Goal: Task Accomplishment & Management: Use online tool/utility

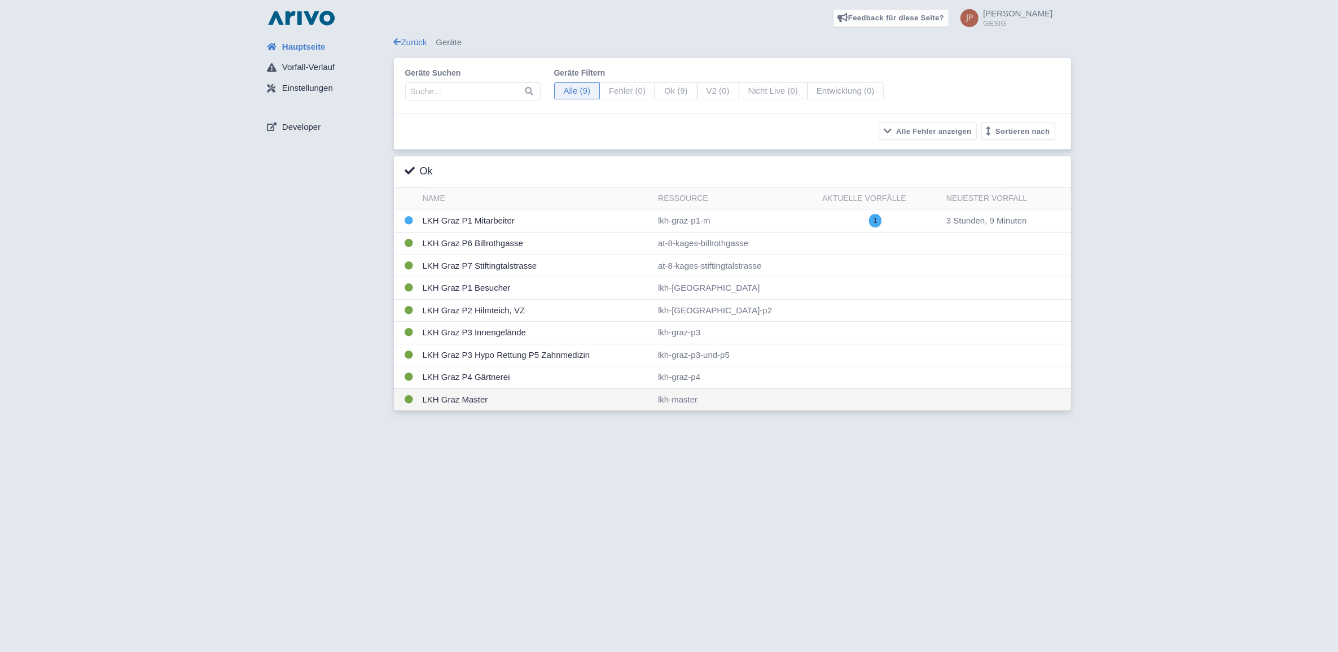
click at [459, 405] on td "LKH Graz Master" at bounding box center [536, 399] width 236 height 22
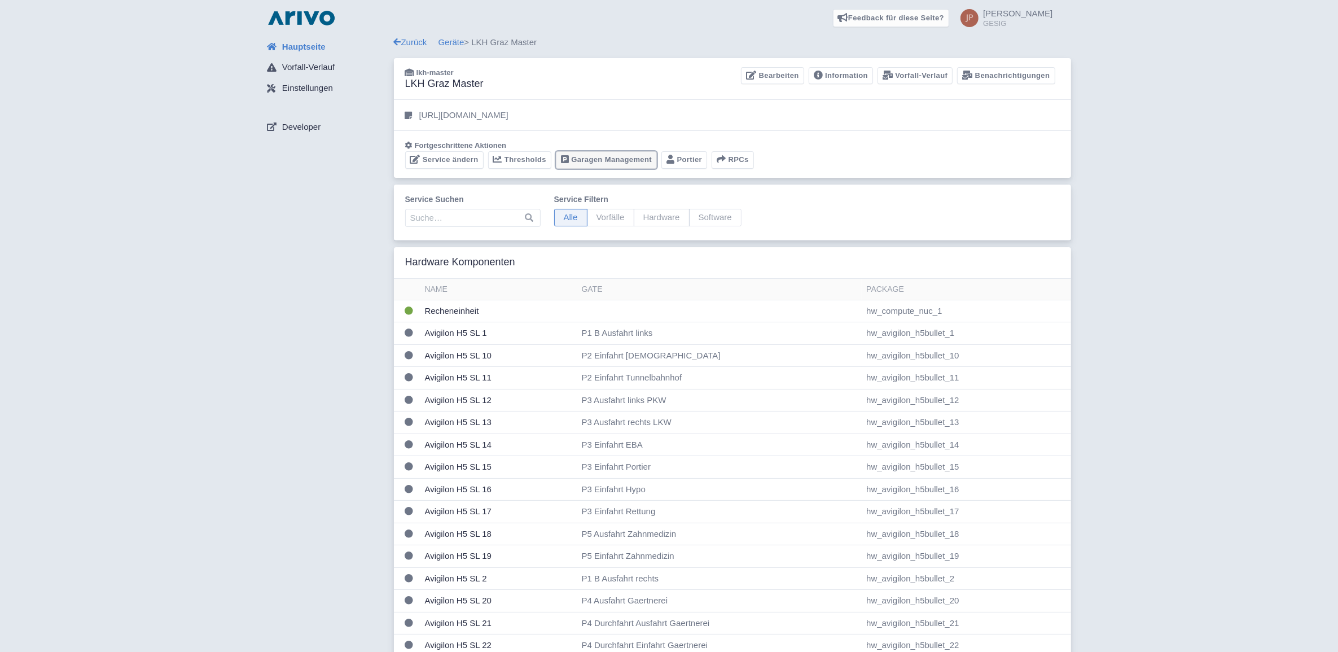
click at [600, 159] on link "Garagen Management" at bounding box center [606, 159] width 101 height 17
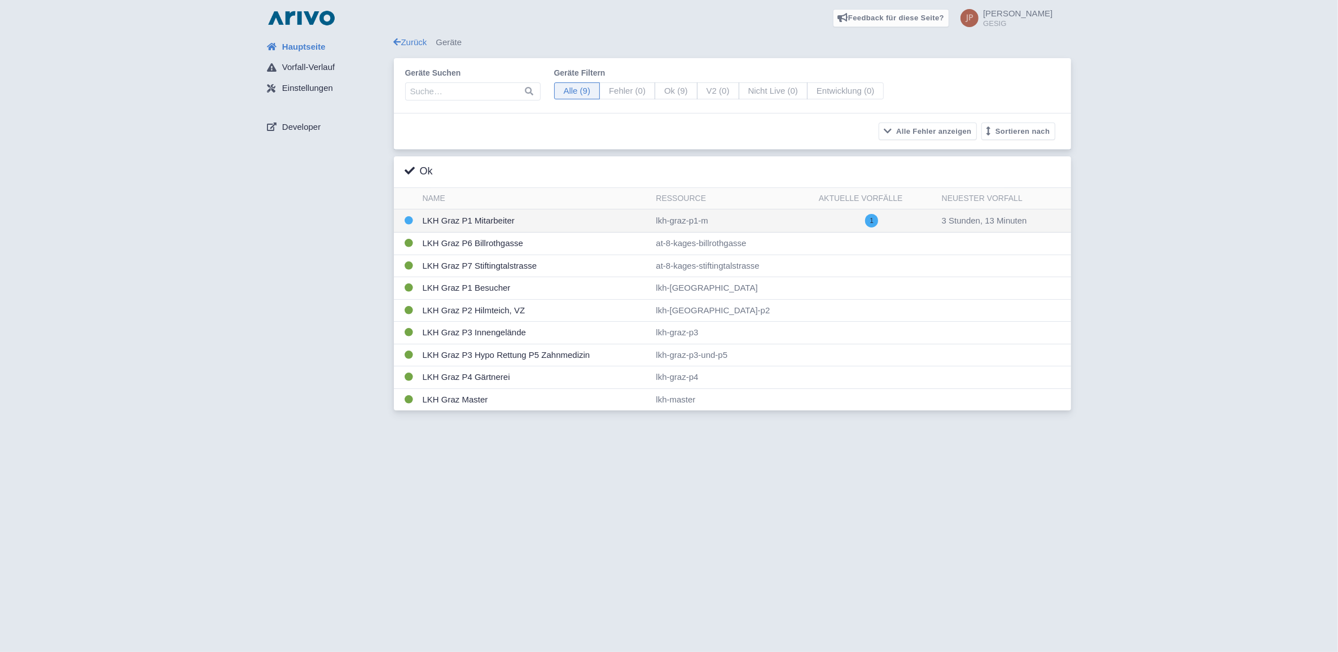
click at [459, 221] on td "LKH Graz P1 Mitarbeiter" at bounding box center [535, 220] width 234 height 23
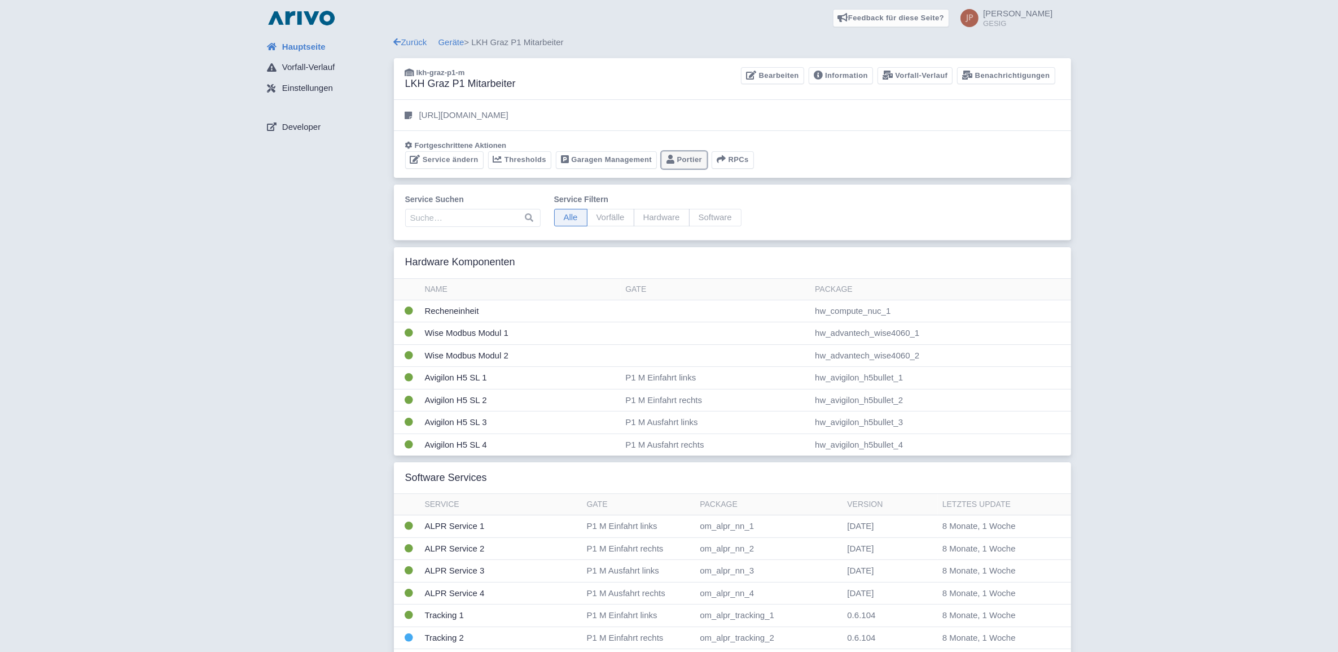
click at [685, 160] on link "Portier" at bounding box center [685, 159] width 46 height 17
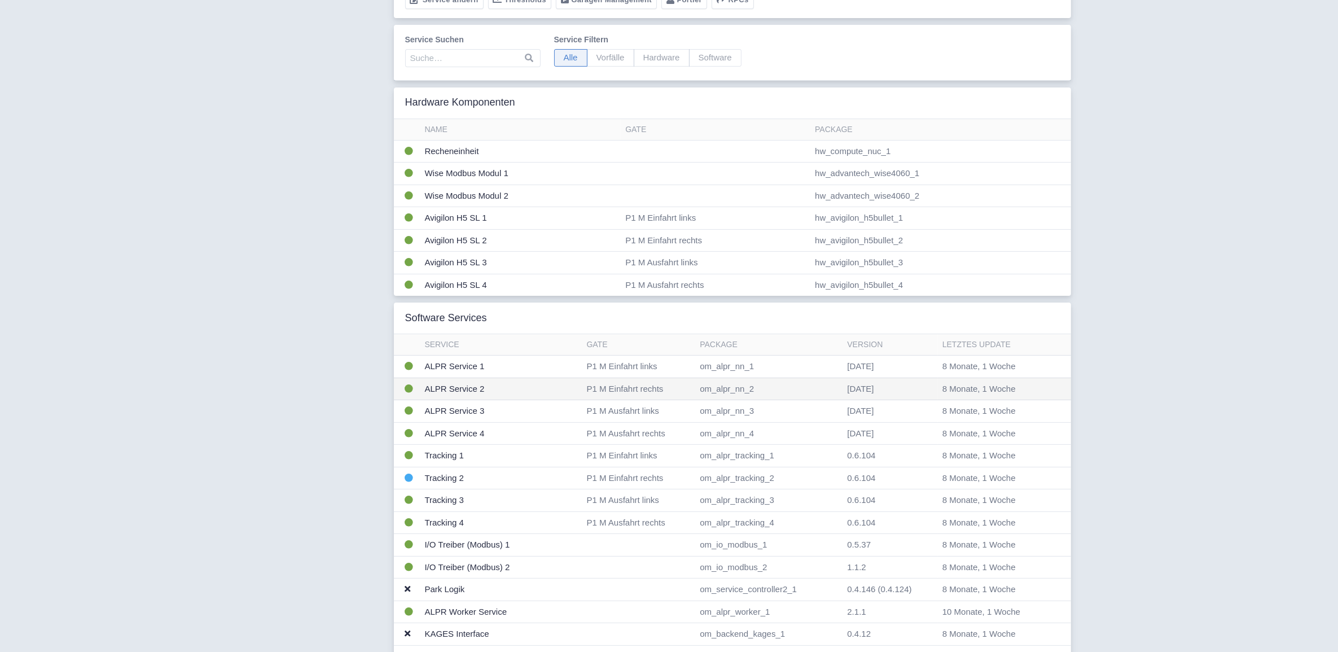
scroll to position [188, 0]
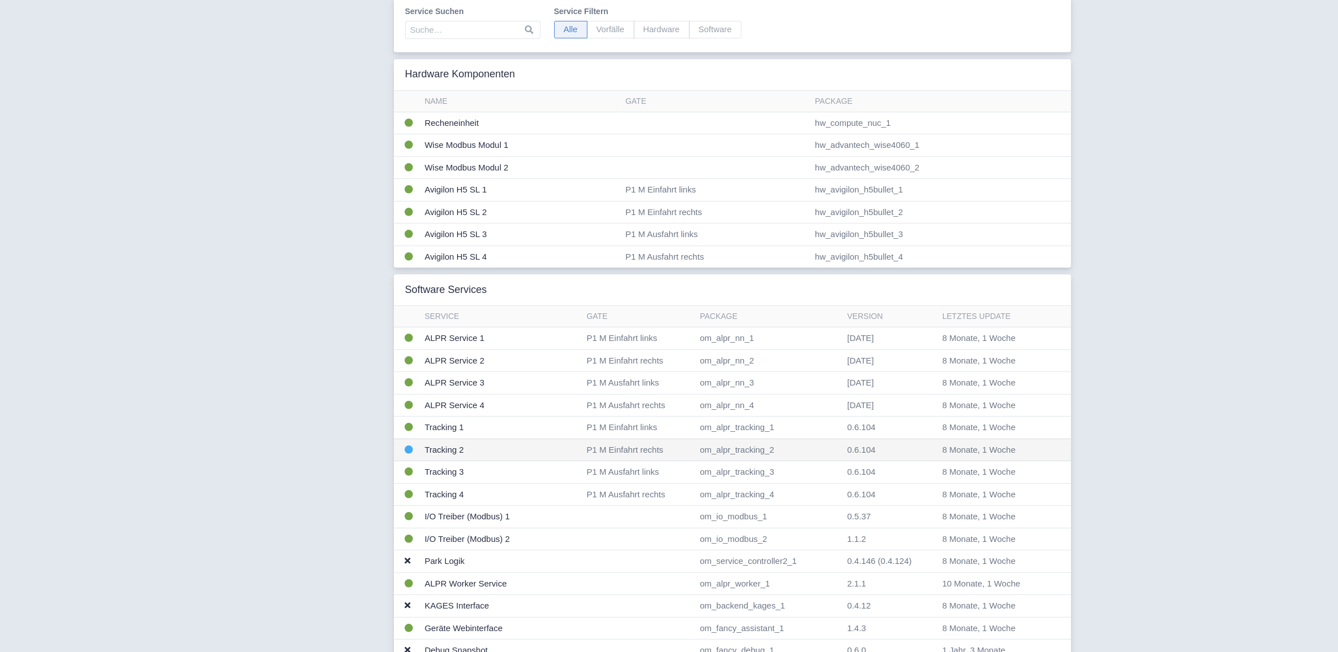
click at [446, 449] on td "Tracking 2" at bounding box center [502, 450] width 162 height 23
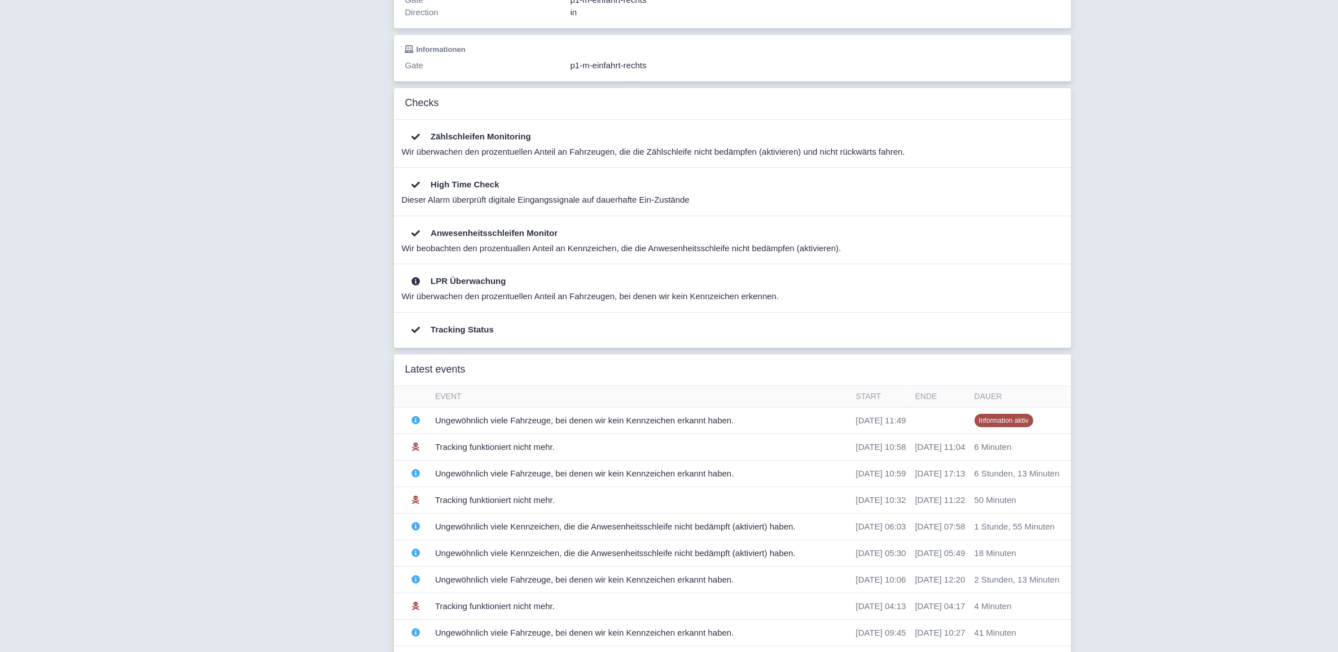
scroll to position [282, 0]
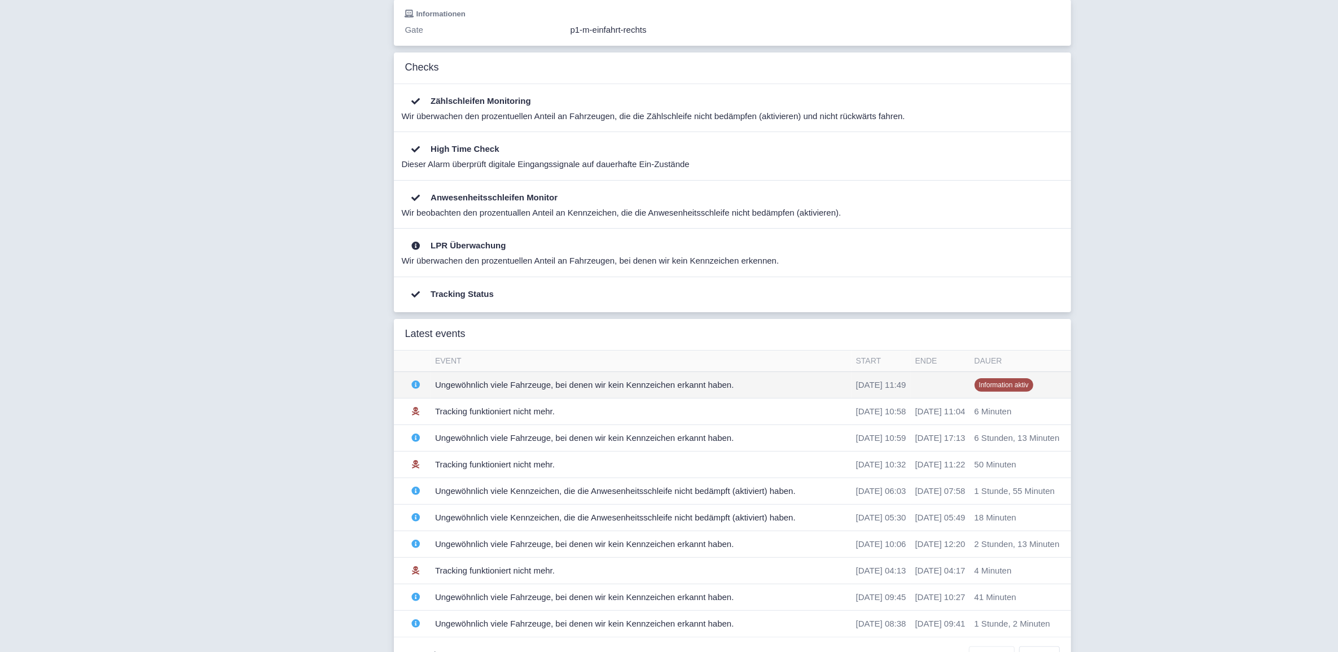
click at [502, 390] on td "Ungewöhnlich viele Fahrzeuge, bei denen wir kein Kennzeichen erkannt haben." at bounding box center [641, 384] width 421 height 27
click at [572, 387] on td "Ungewöhnlich viele Fahrzeuge, bei denen wir kein Kennzeichen erkannt haben." at bounding box center [641, 384] width 421 height 27
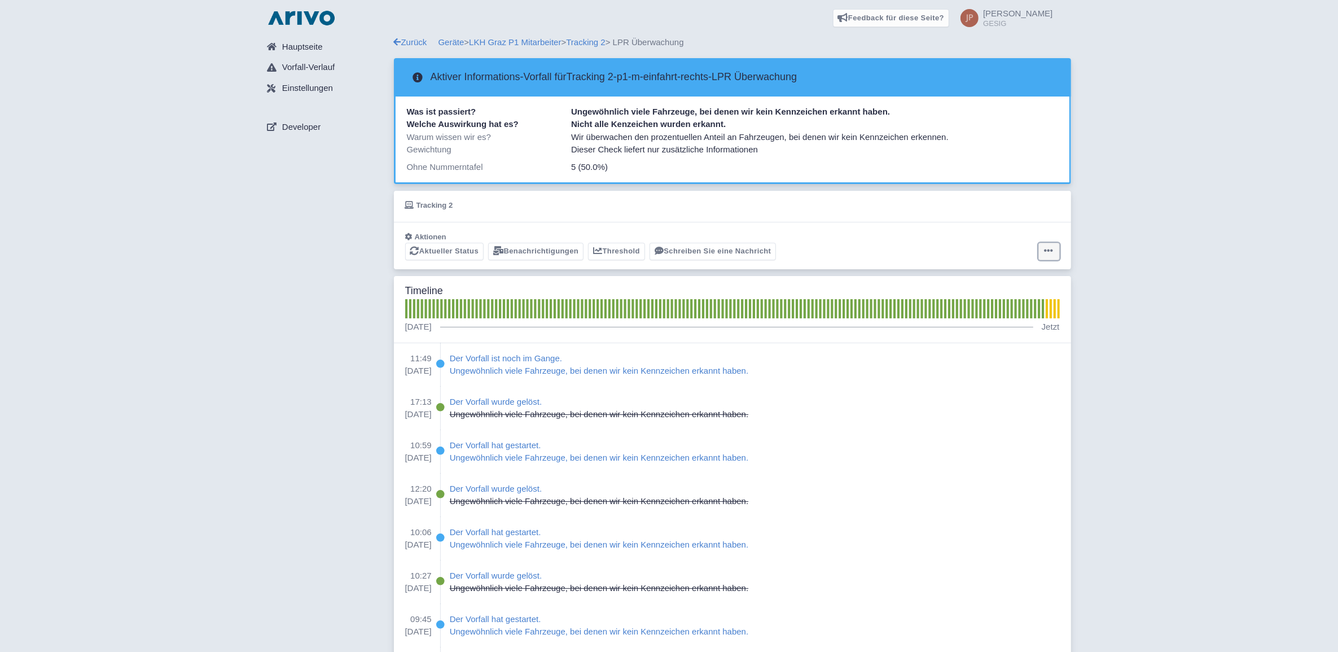
click at [1049, 253] on icon at bounding box center [1048, 250] width 9 height 9
click at [989, 299] on button "Alarm zurücksetzen" at bounding box center [1005, 295] width 112 height 17
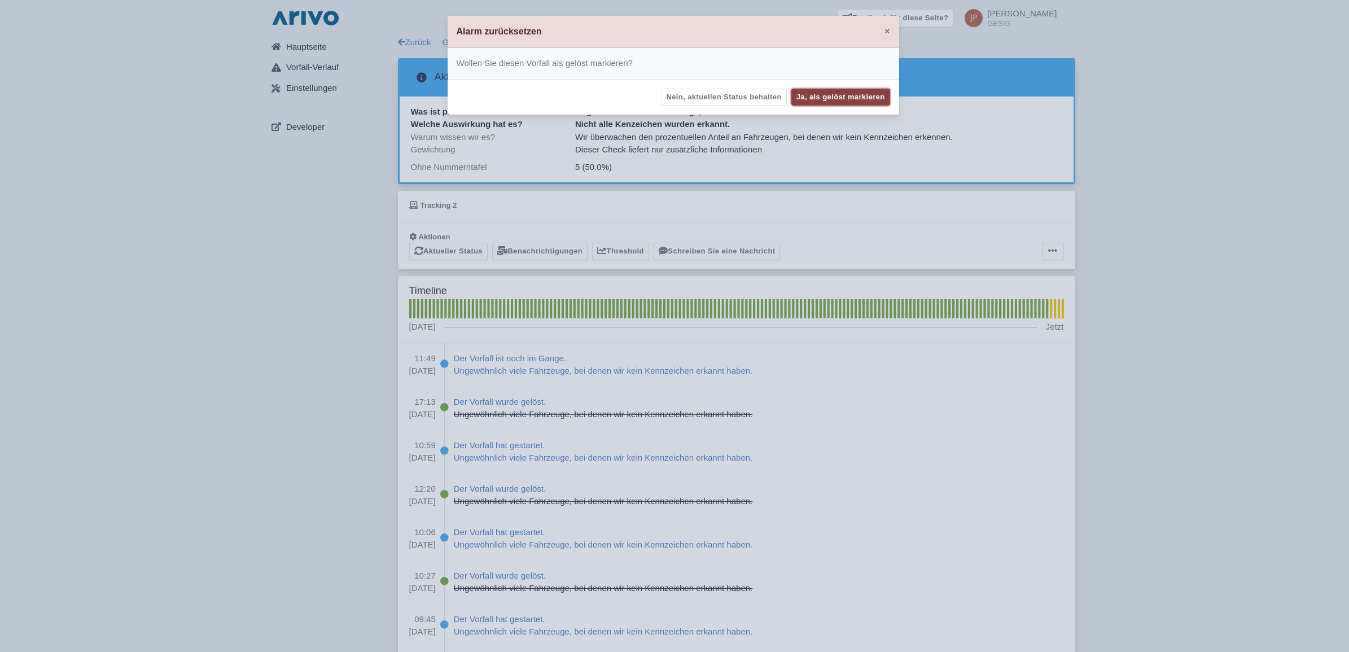
click at [818, 95] on button "Ja, als gelöst markieren" at bounding box center [840, 97] width 99 height 17
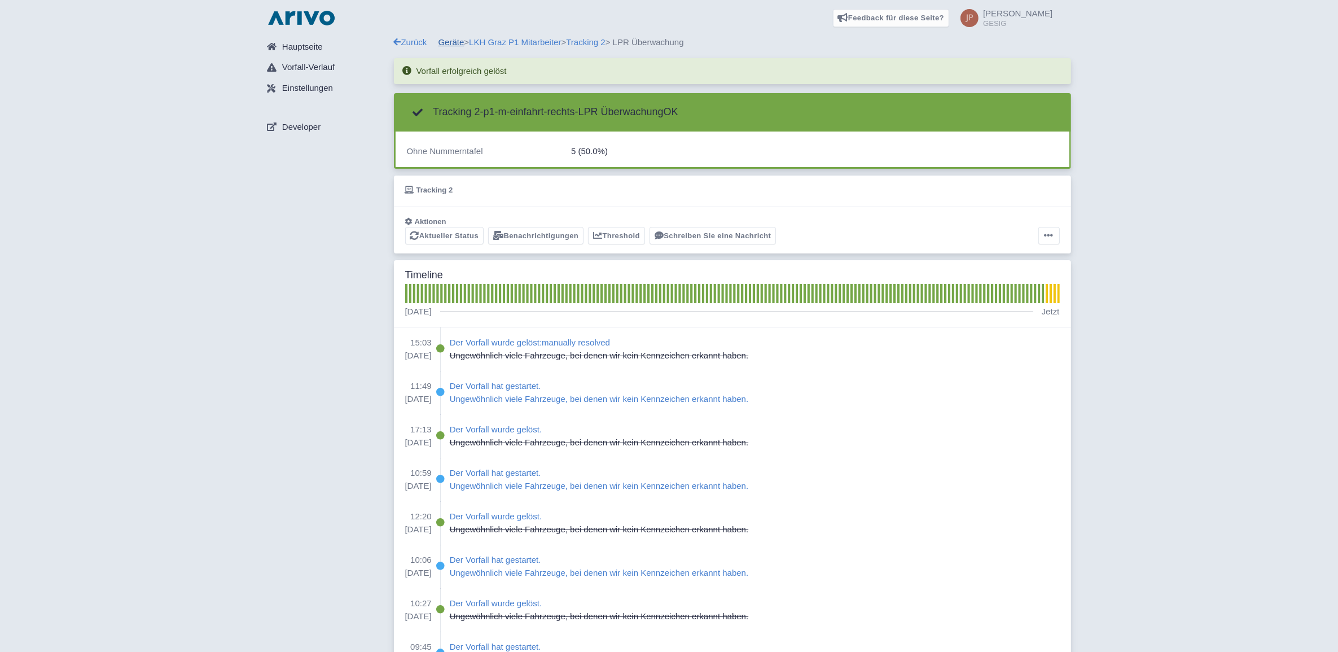
click at [456, 43] on link "Geräte" at bounding box center [452, 42] width 26 height 10
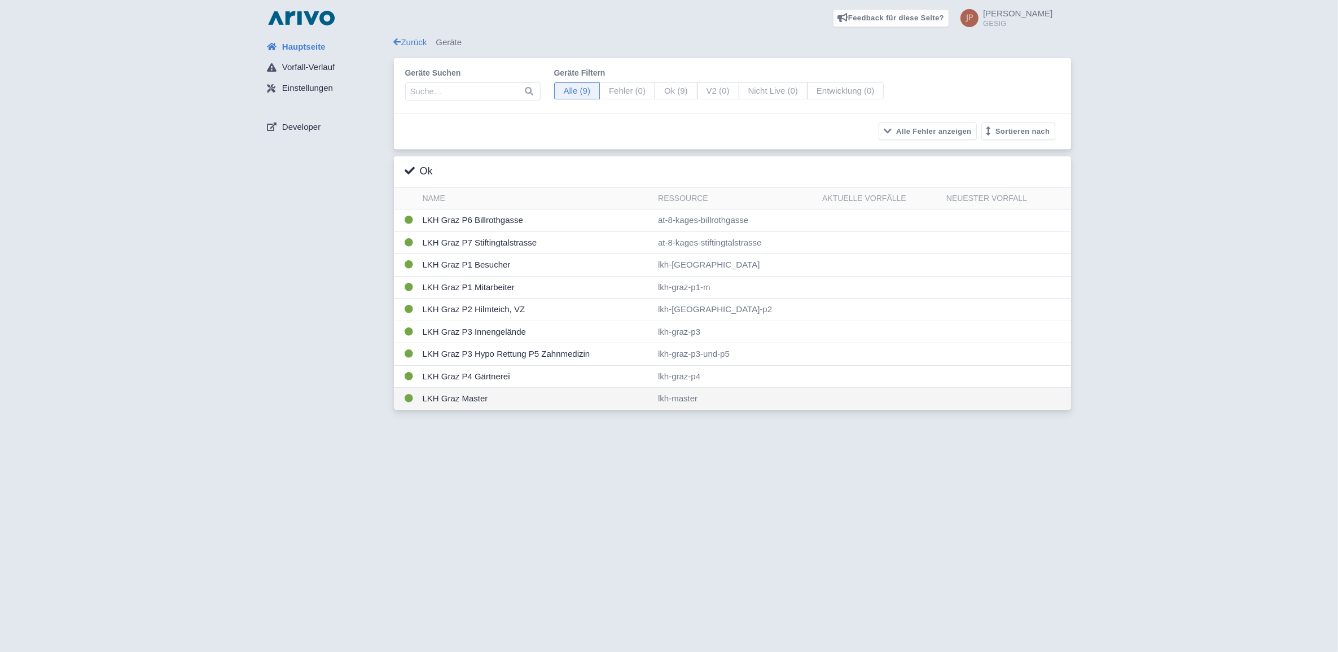
click at [461, 405] on td "LKH Graz Master" at bounding box center [536, 399] width 236 height 22
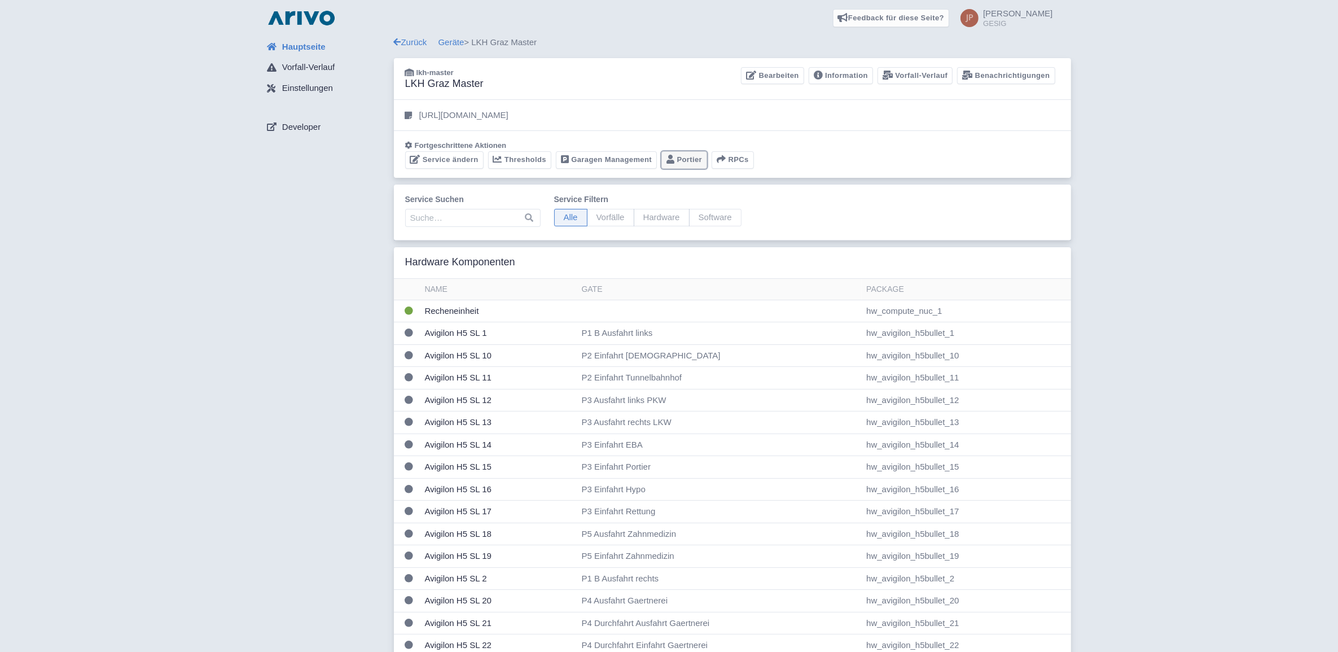
click at [689, 156] on link "Portier" at bounding box center [685, 159] width 46 height 17
click at [601, 155] on link "Garagen Management" at bounding box center [606, 159] width 101 height 17
